Goal: Information Seeking & Learning: Check status

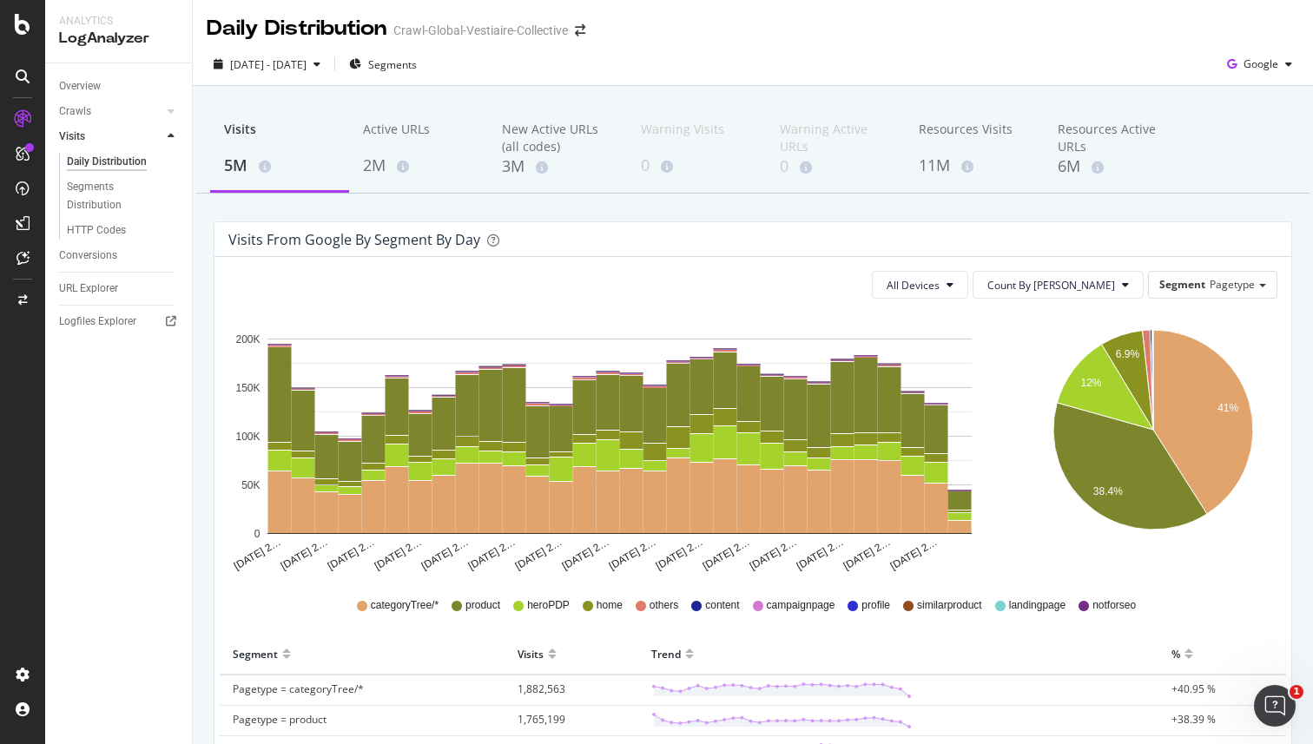
scroll to position [11, 0]
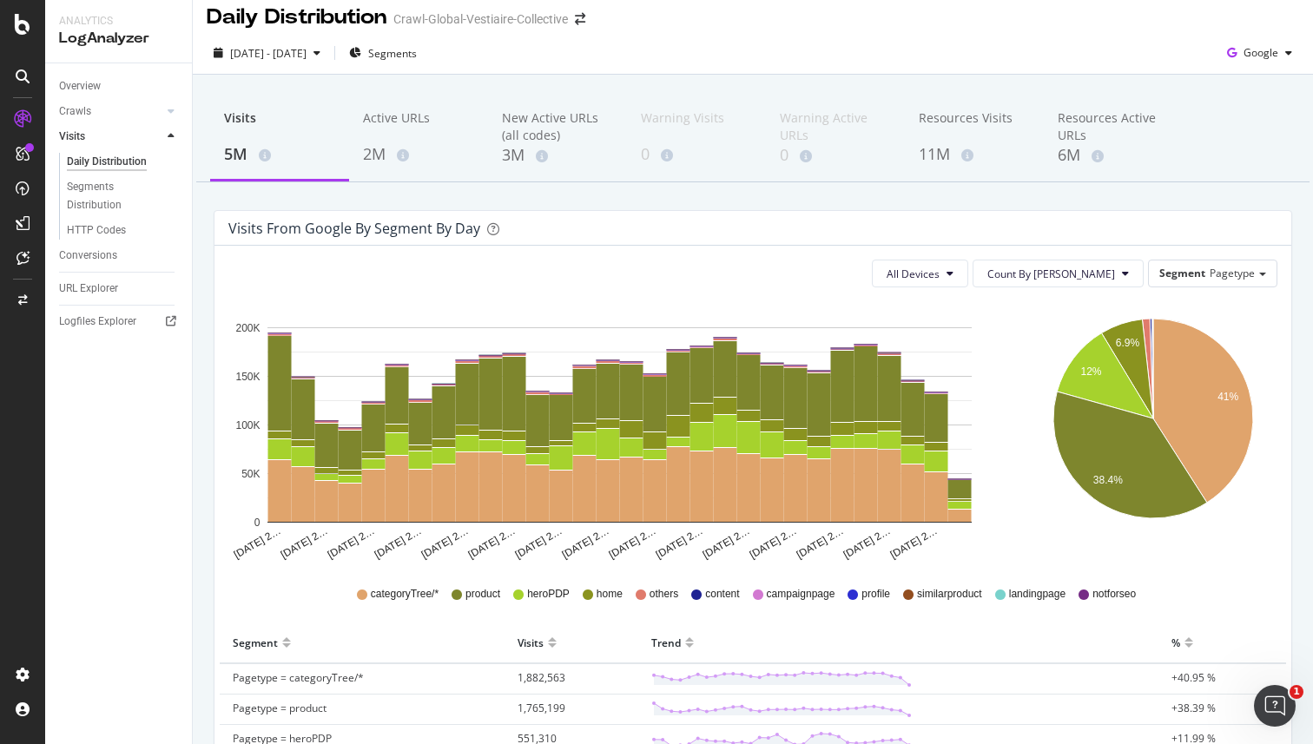
click at [1008, 28] on div "Daily Distribution Crawl-Global-Vestiaire-Collective" at bounding box center [753, 10] width 1120 height 43
